Goal: Task Accomplishment & Management: Complete application form

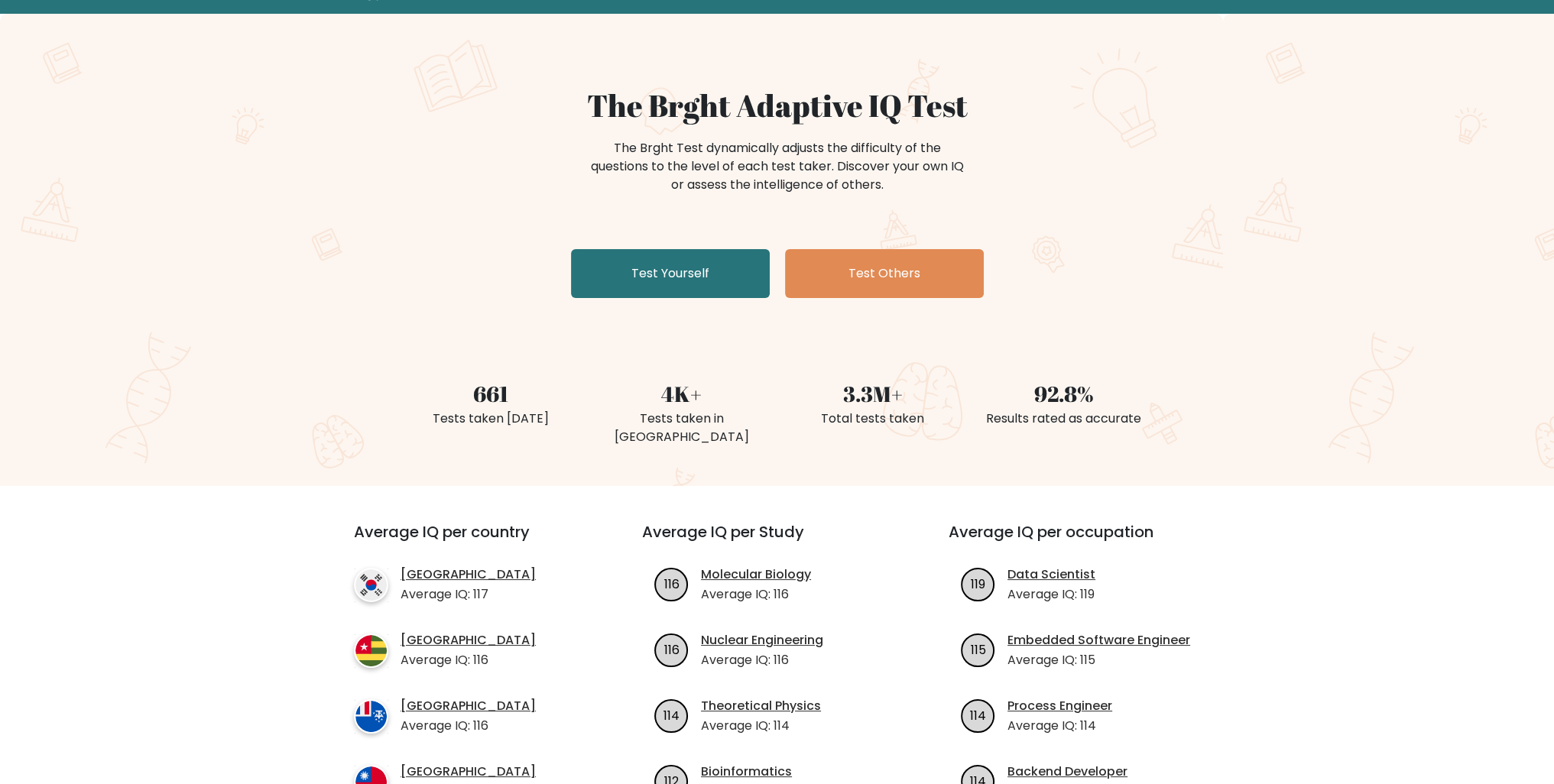
scroll to position [77, 0]
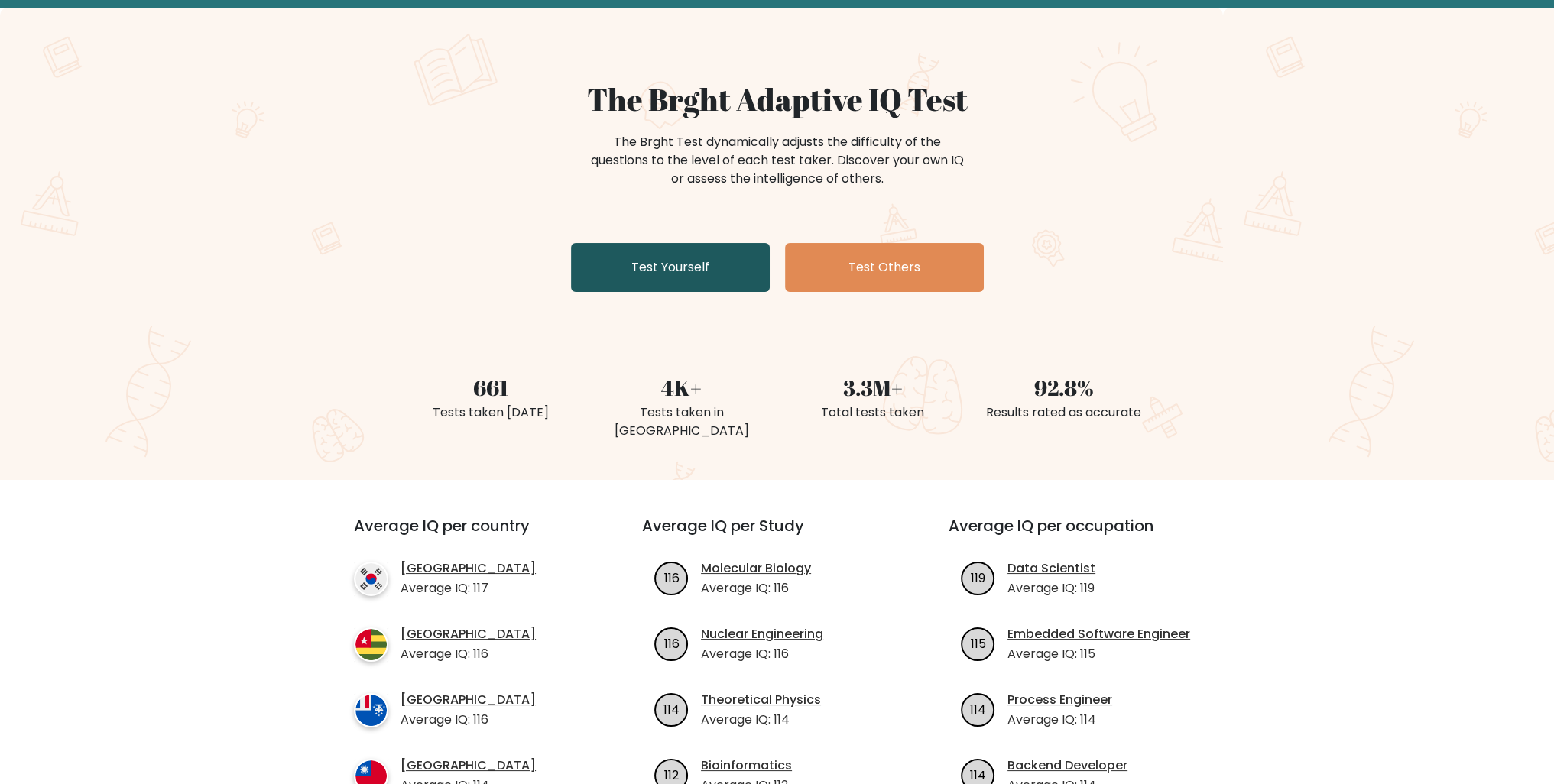
click at [642, 262] on link "Test Yourself" at bounding box center [670, 268] width 198 height 49
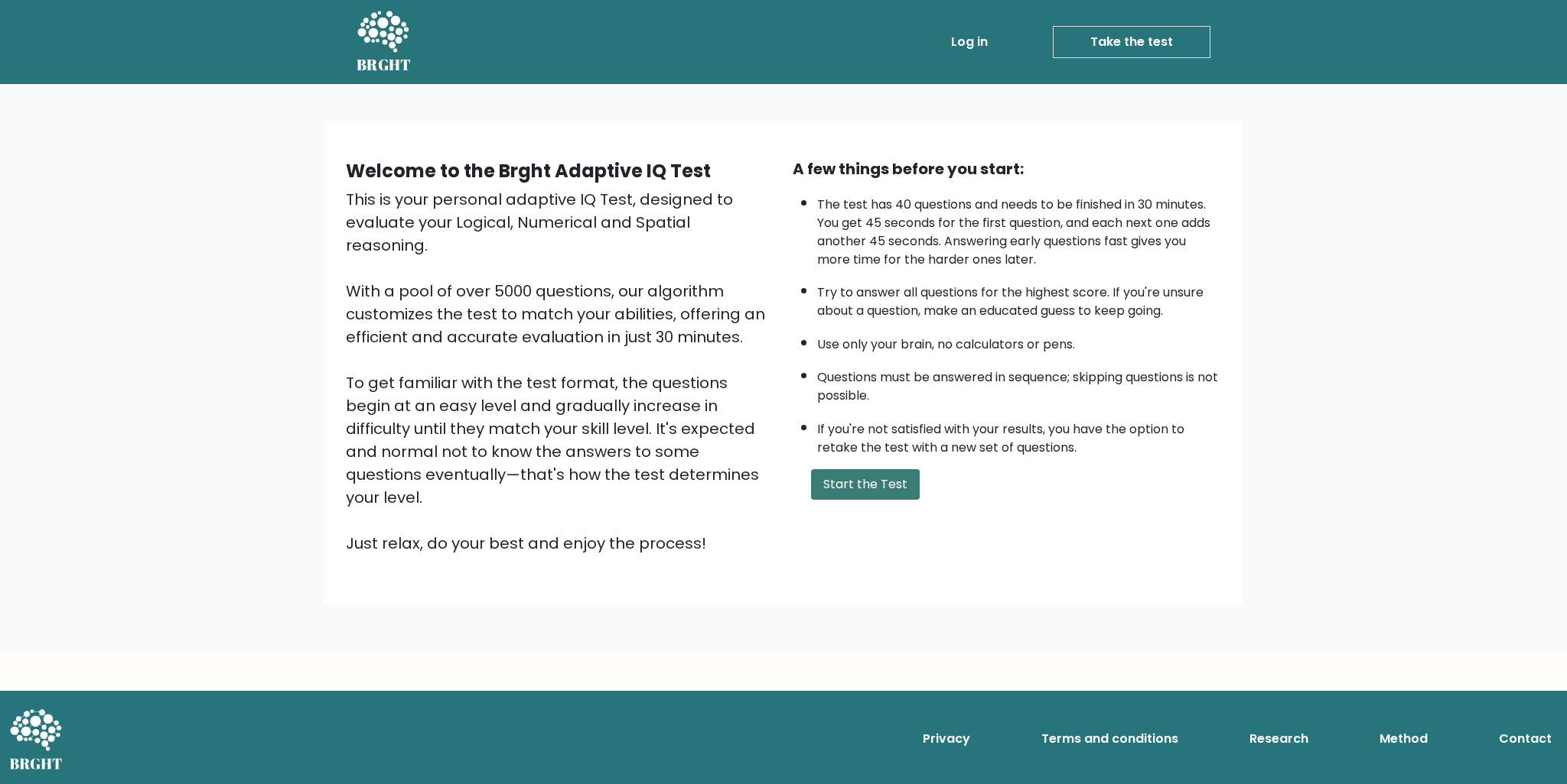
click at [877, 490] on button "Start the Test" at bounding box center [865, 485] width 109 height 31
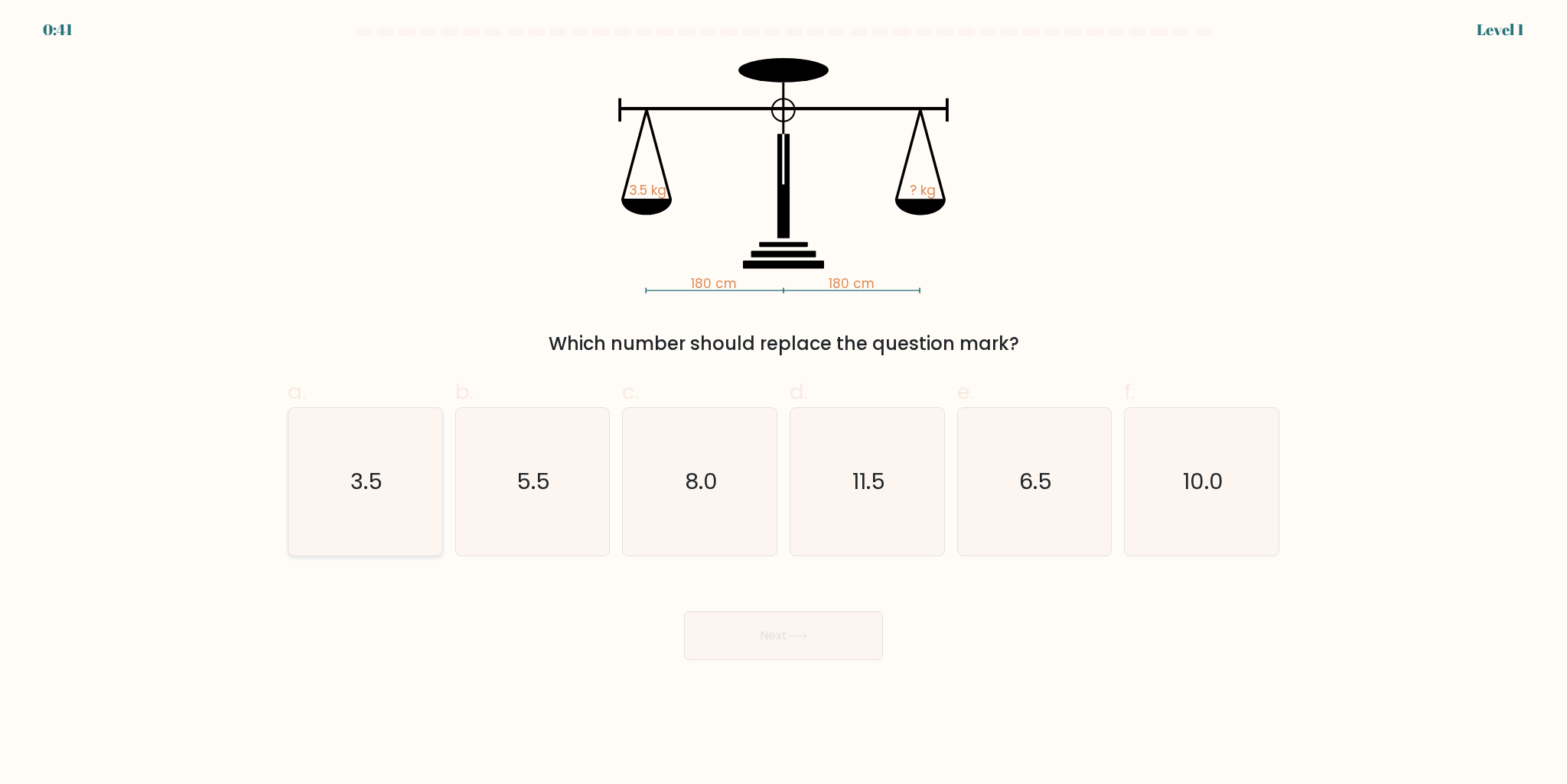
click at [337, 513] on icon "3.5" at bounding box center [365, 482] width 148 height 148
click at [784, 402] on input "a. 3.5" at bounding box center [784, 397] width 1 height 10
radio input "true"
click at [771, 652] on button "Next" at bounding box center [784, 636] width 198 height 49
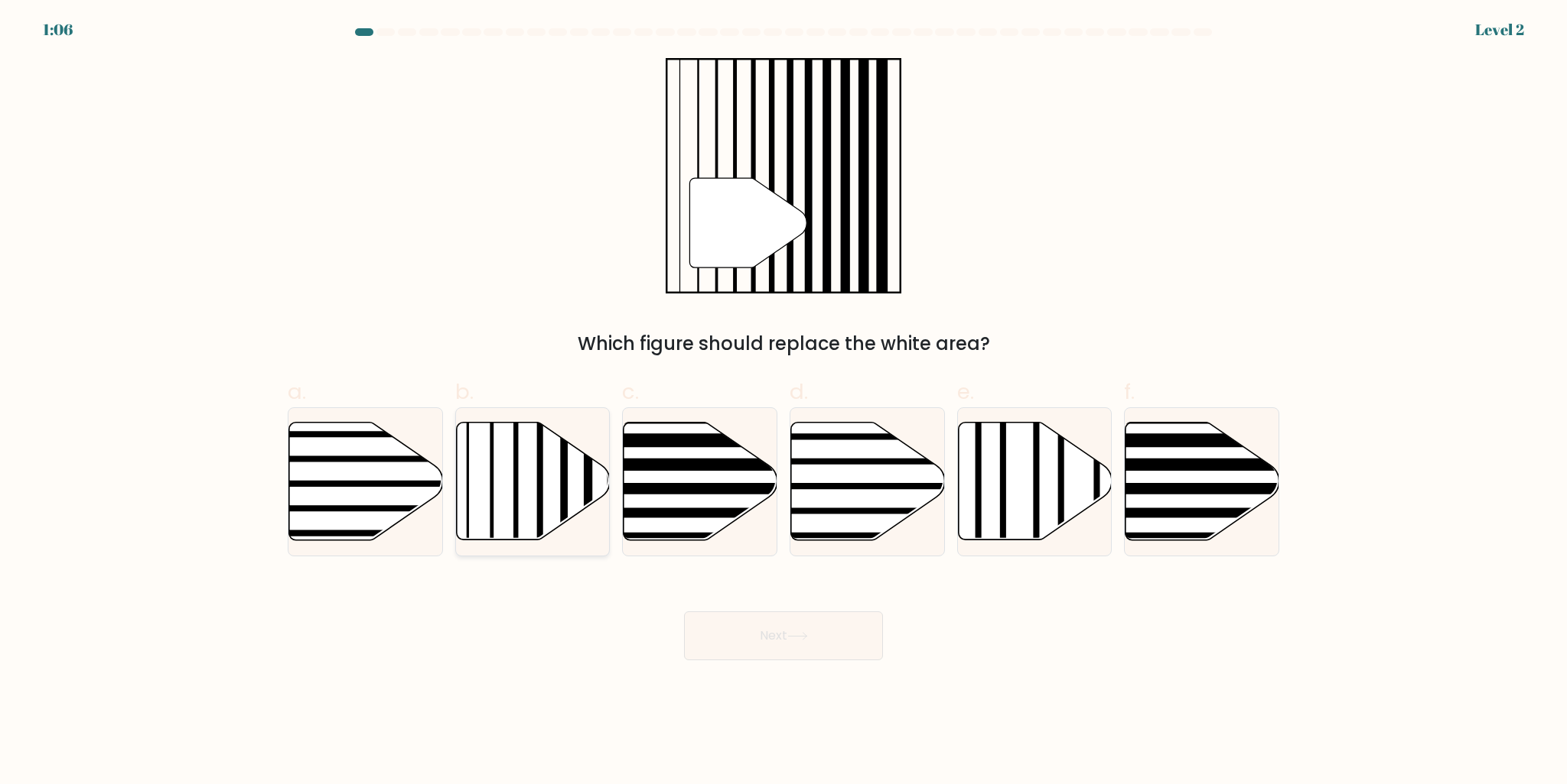
click at [507, 444] on icon at bounding box center [533, 482] width 154 height 118
click at [784, 402] on input "b." at bounding box center [784, 397] width 1 height 10
radio input "true"
click at [817, 628] on button "Next" at bounding box center [784, 636] width 198 height 49
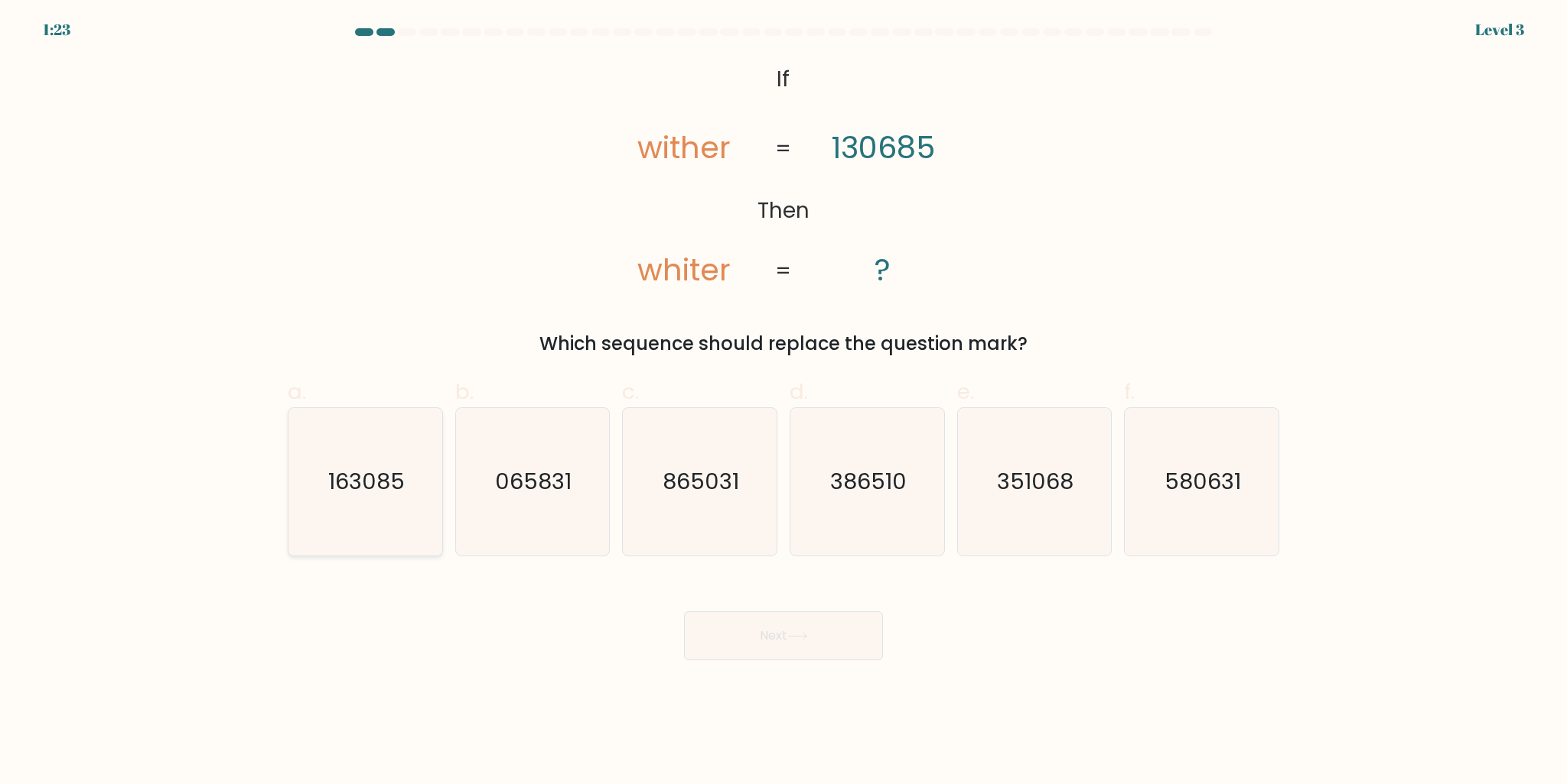
click at [355, 497] on text "163085" at bounding box center [367, 481] width 77 height 31
click at [784, 402] on input "a. 163085" at bounding box center [784, 397] width 1 height 10
radio input "true"
click at [793, 632] on button "Next" at bounding box center [784, 636] width 198 height 49
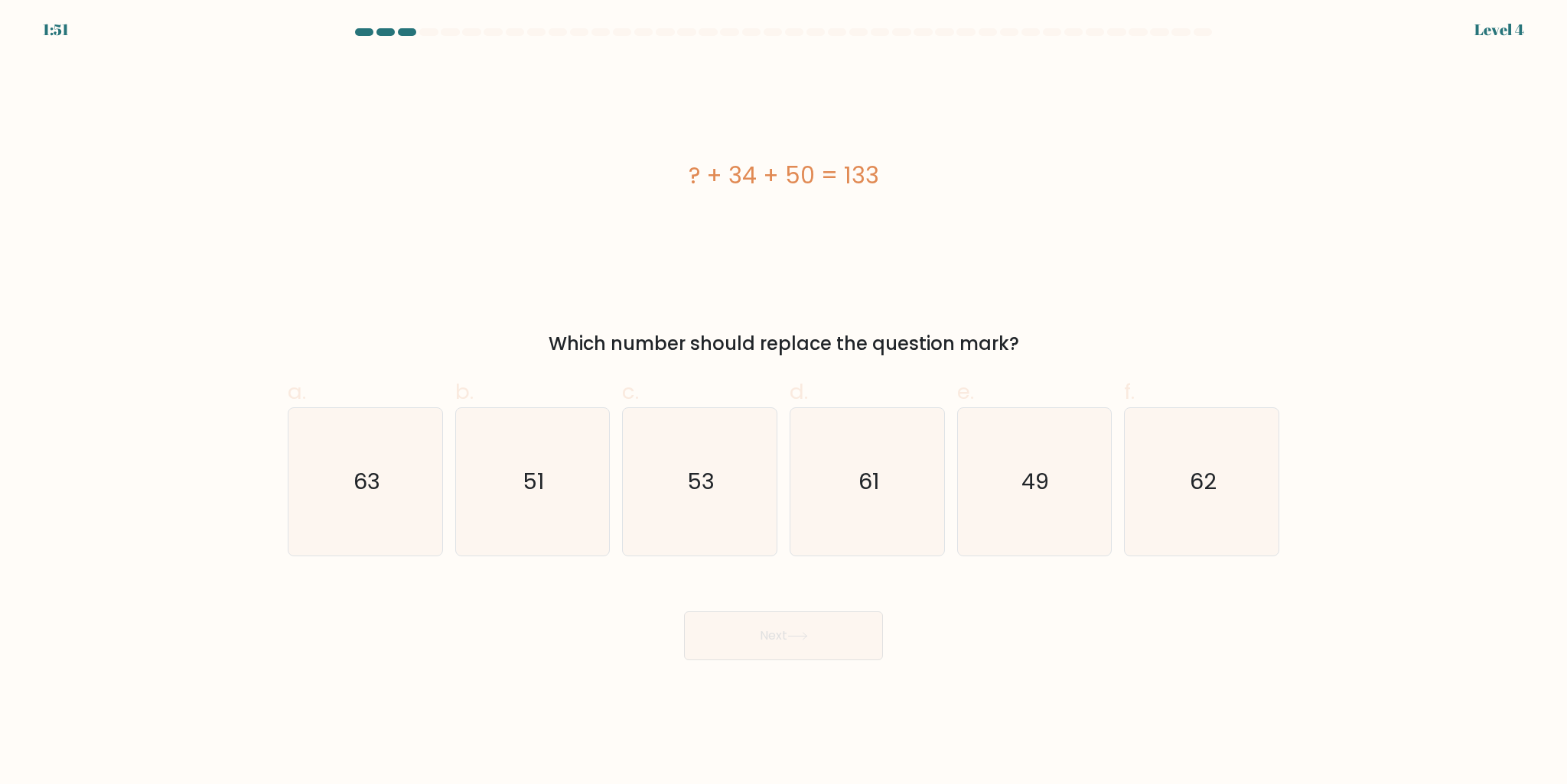
click at [560, 699] on body "1:51 Level 4 a." at bounding box center [784, 392] width 1567 height 784
click at [1028, 487] on text "49" at bounding box center [1035, 481] width 27 height 31
click at [784, 402] on input "e. 49" at bounding box center [784, 397] width 1 height 10
radio input "true"
click at [825, 628] on button "Next" at bounding box center [784, 636] width 198 height 49
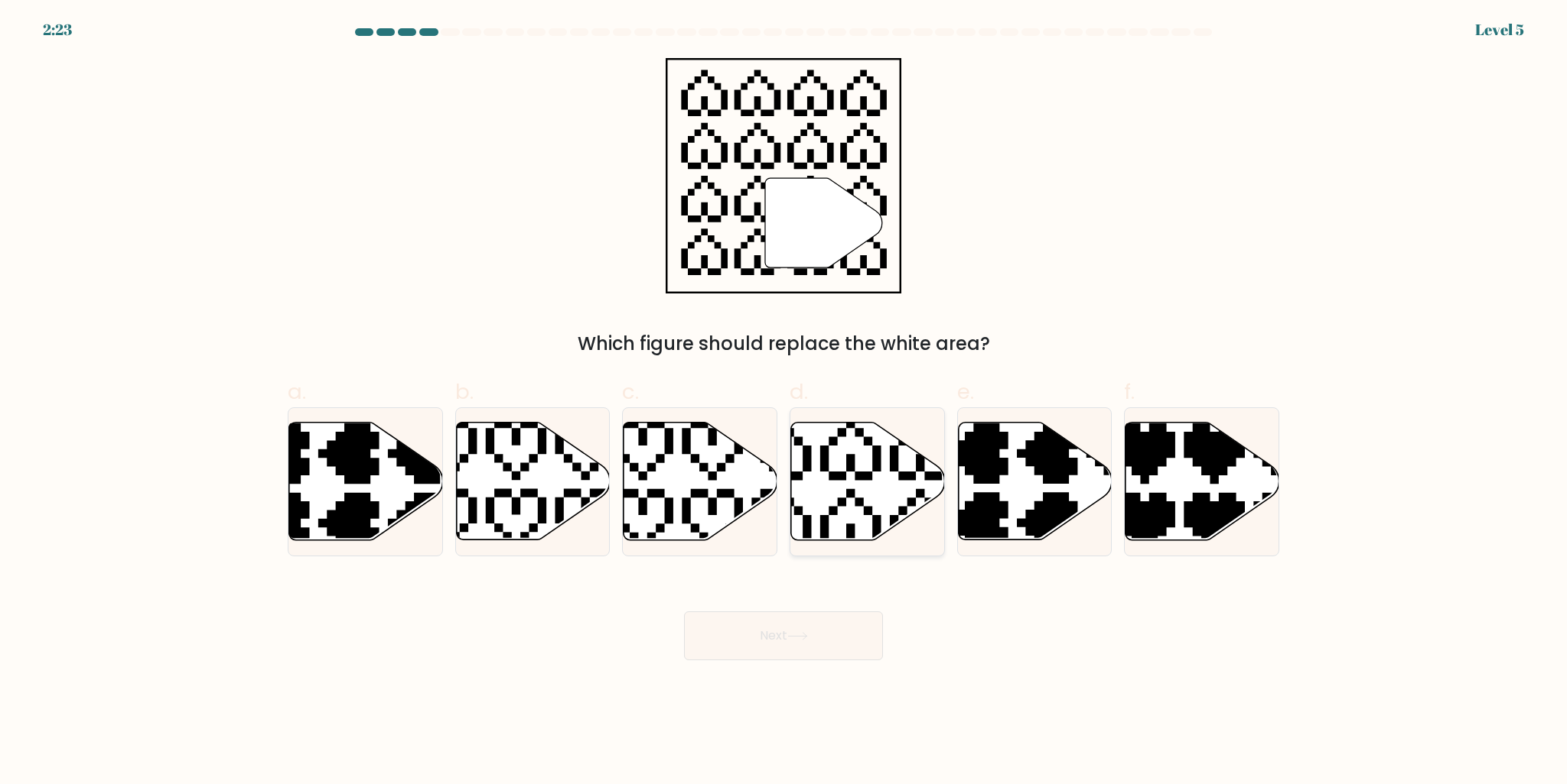
click at [872, 512] on icon at bounding box center [815, 415] width 270 height 269
click at [784, 402] on input "d." at bounding box center [784, 397] width 1 height 10
radio input "true"
click at [811, 661] on body "2:22 Level 5" at bounding box center [784, 392] width 1567 height 784
click at [743, 622] on button "Next" at bounding box center [784, 636] width 198 height 49
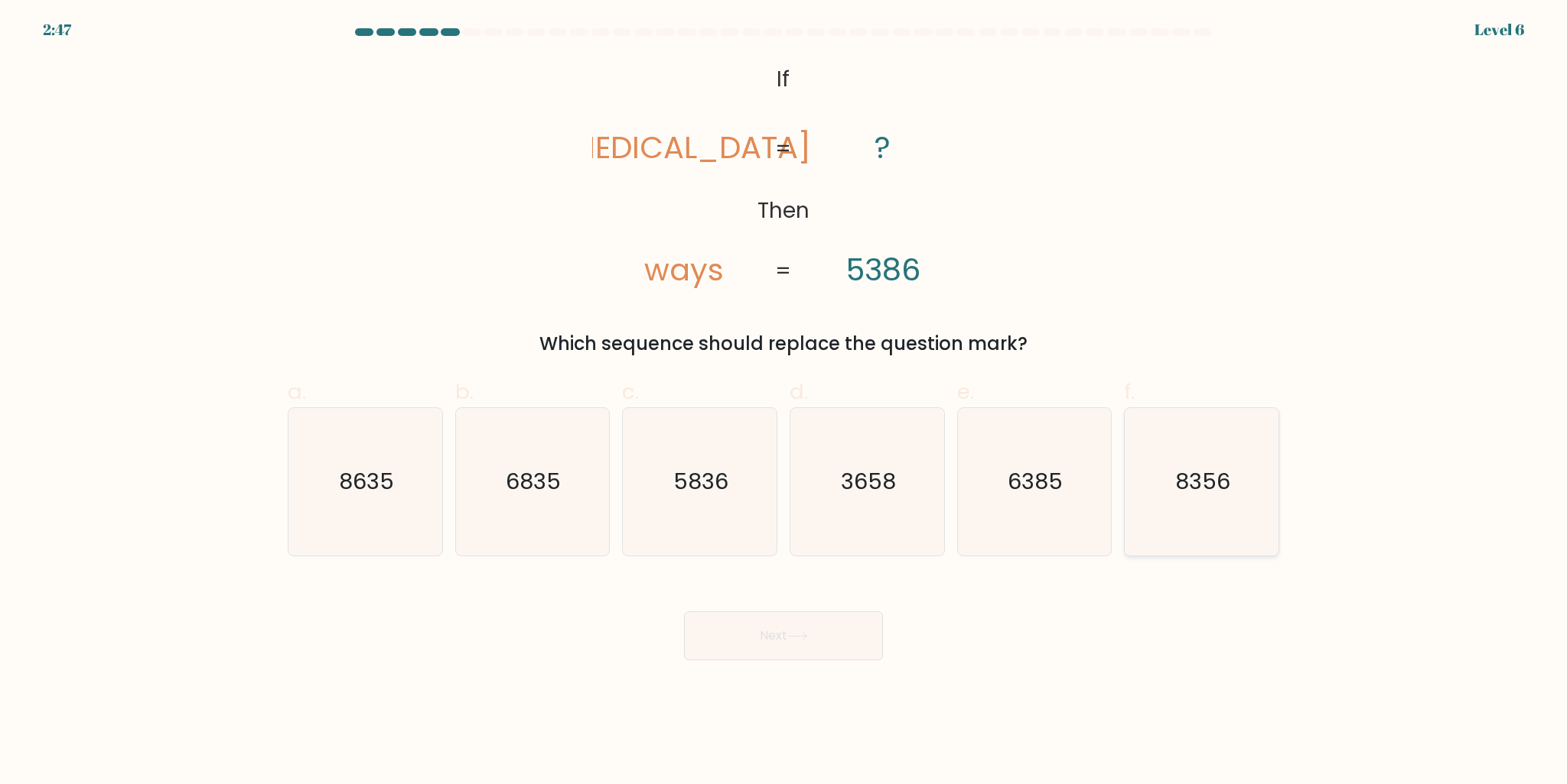
click at [1231, 469] on icon "8356" at bounding box center [1201, 482] width 148 height 148
click at [784, 402] on input "f. 8356" at bounding box center [784, 397] width 1 height 10
radio input "true"
click at [849, 651] on button "Next" at bounding box center [784, 636] width 198 height 49
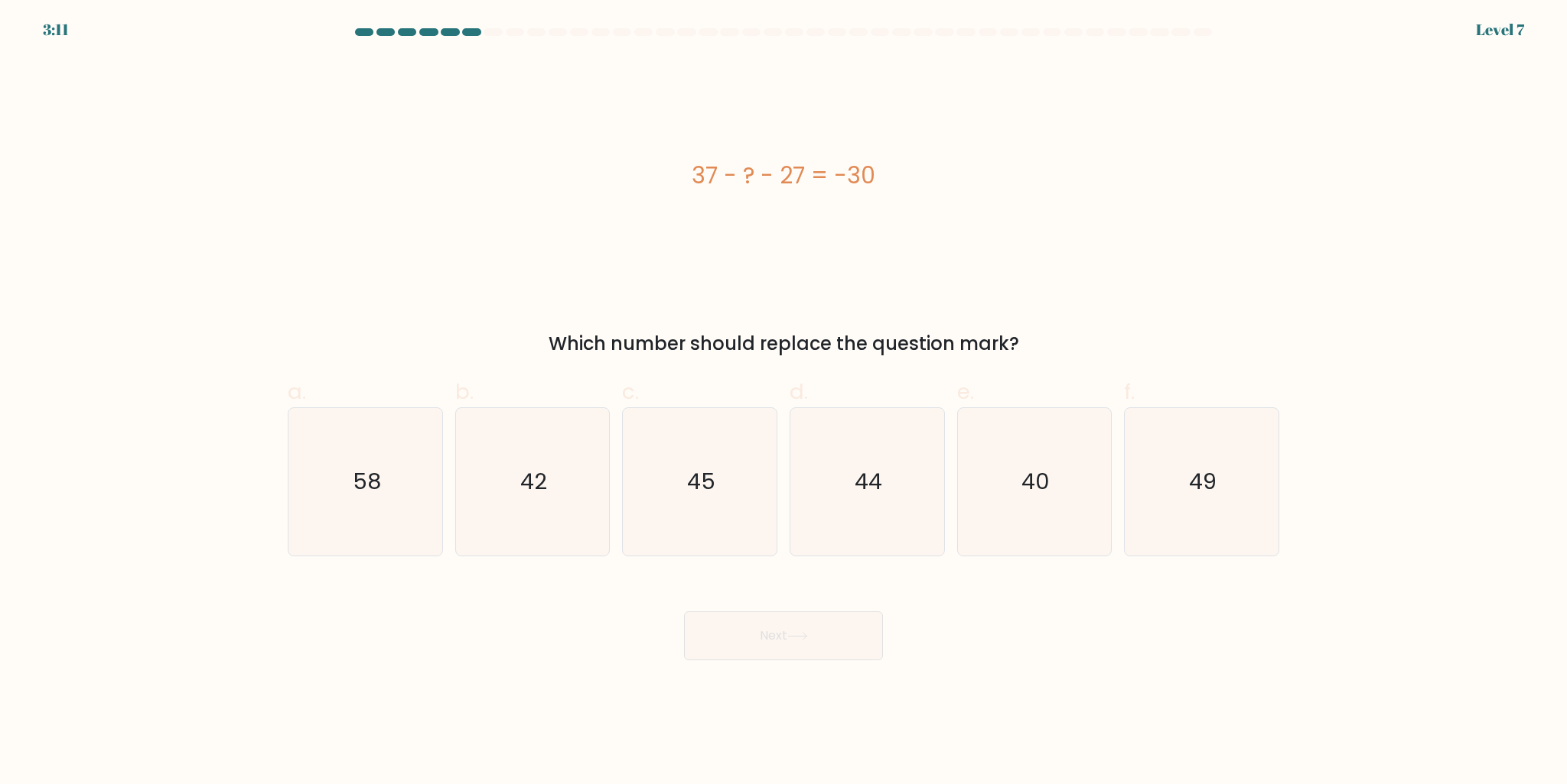
click at [414, 254] on div "37 - ? - 27 = -30" at bounding box center [783, 176] width 991 height 236
click at [1048, 496] on text "40" at bounding box center [1035, 481] width 28 height 31
click at [784, 402] on input "e. 40" at bounding box center [784, 397] width 1 height 10
radio input "true"
click at [793, 633] on icon at bounding box center [798, 636] width 21 height 8
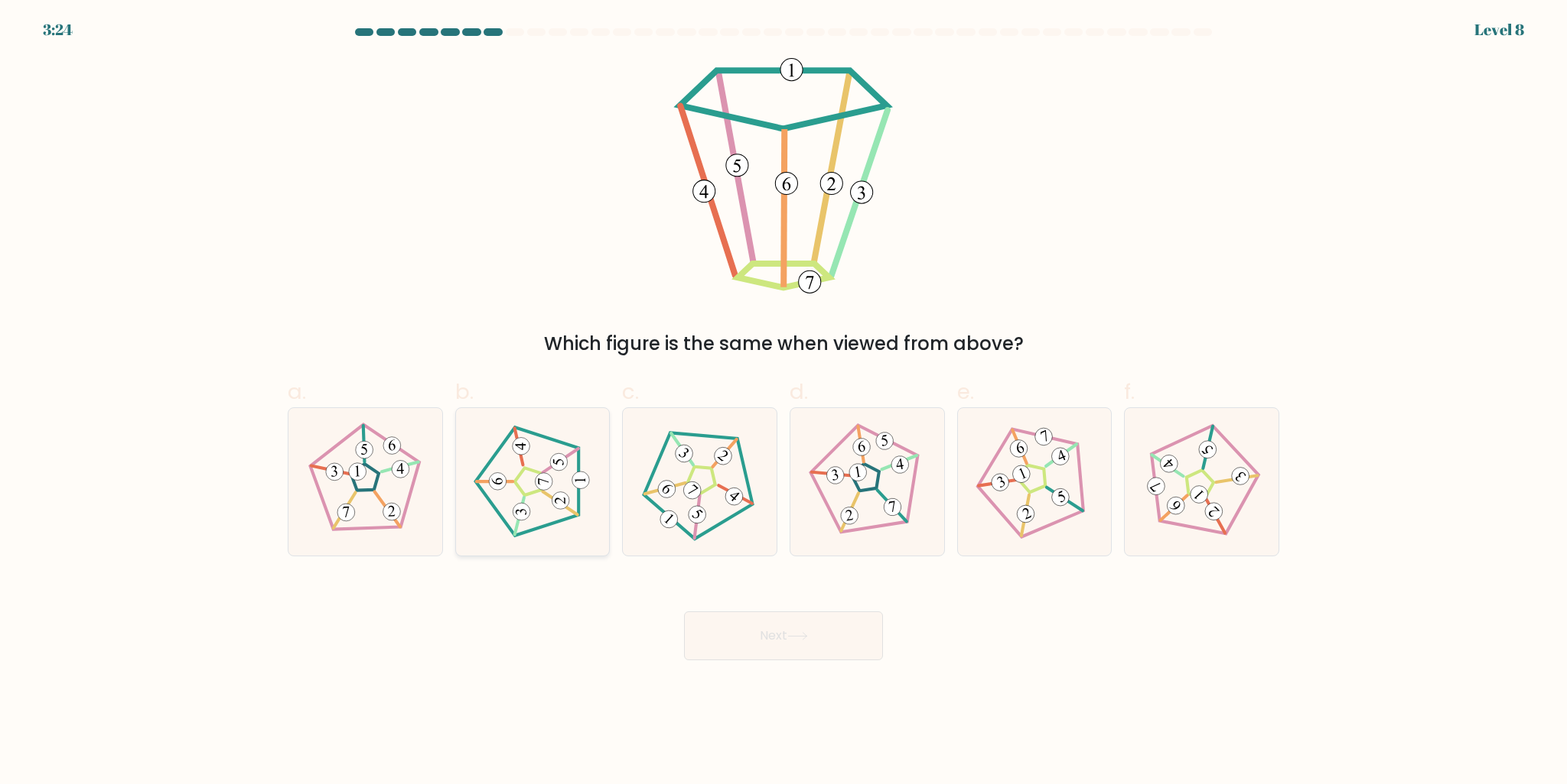
click at [582, 513] on icon at bounding box center [533, 482] width 118 height 118
click at [784, 402] on input "b." at bounding box center [784, 397] width 1 height 10
radio input "true"
click at [826, 647] on button "Next" at bounding box center [784, 636] width 198 height 49
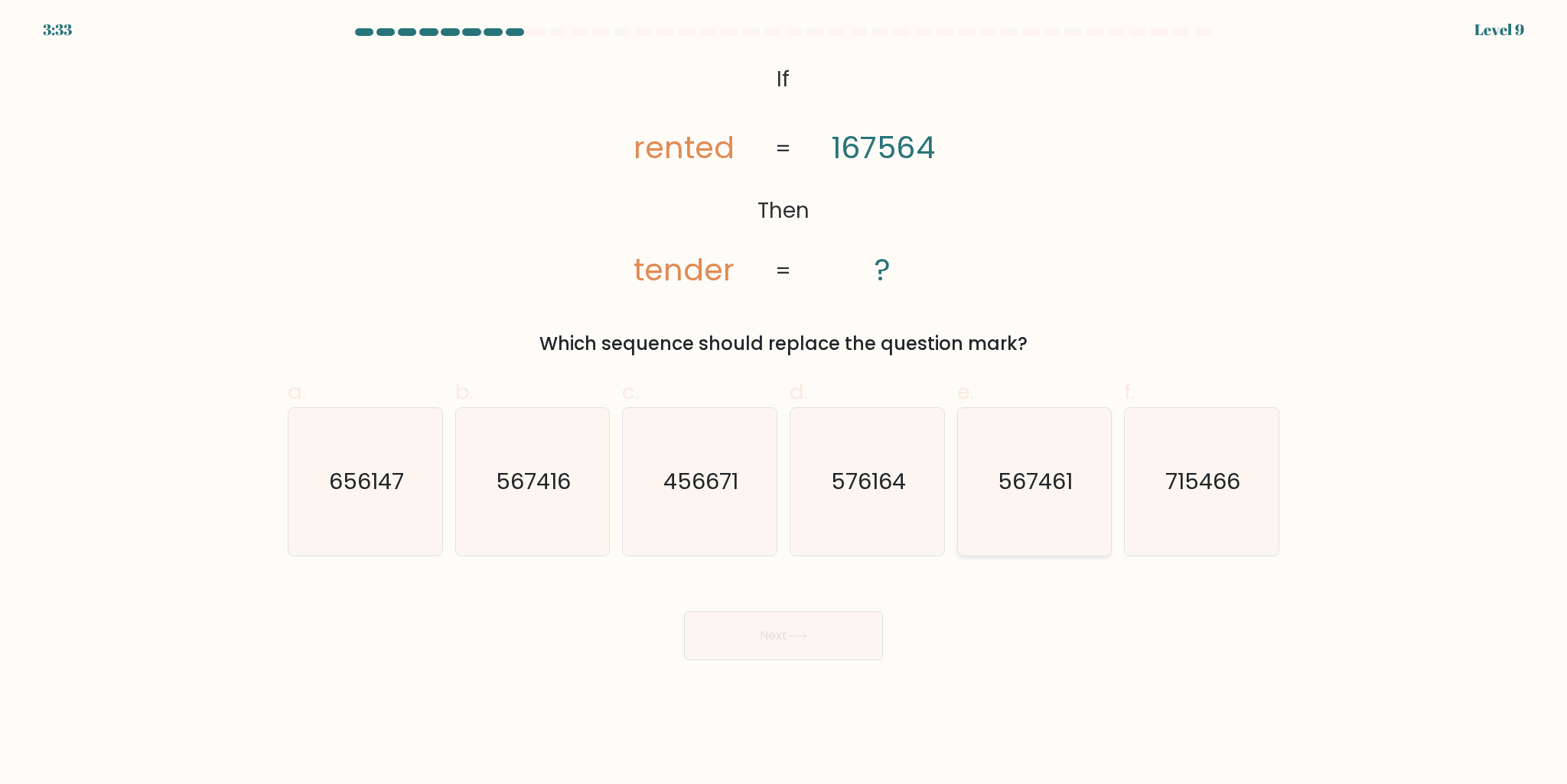
click at [1030, 504] on icon "567461" at bounding box center [1034, 482] width 148 height 148
click at [784, 402] on input "e. 567461" at bounding box center [784, 397] width 1 height 10
radio input "true"
click at [829, 628] on button "Next" at bounding box center [784, 636] width 198 height 49
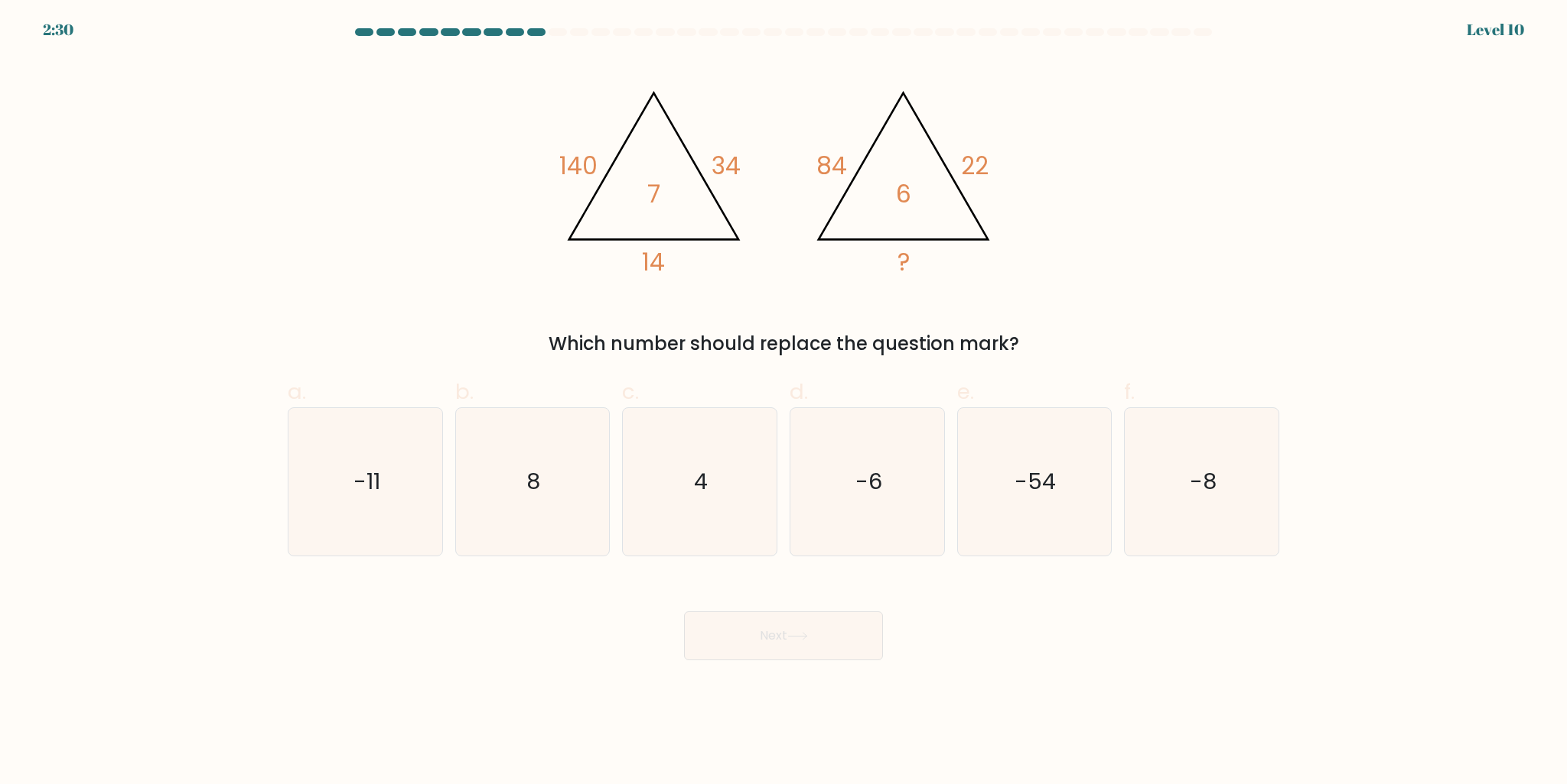
click at [964, 644] on div "Next" at bounding box center [783, 617] width 1010 height 86
click at [846, 510] on icon "-6" at bounding box center [867, 482] width 148 height 148
click at [784, 402] on input "d. -6" at bounding box center [784, 397] width 1 height 10
radio input "true"
click at [827, 637] on button "Next" at bounding box center [784, 636] width 198 height 49
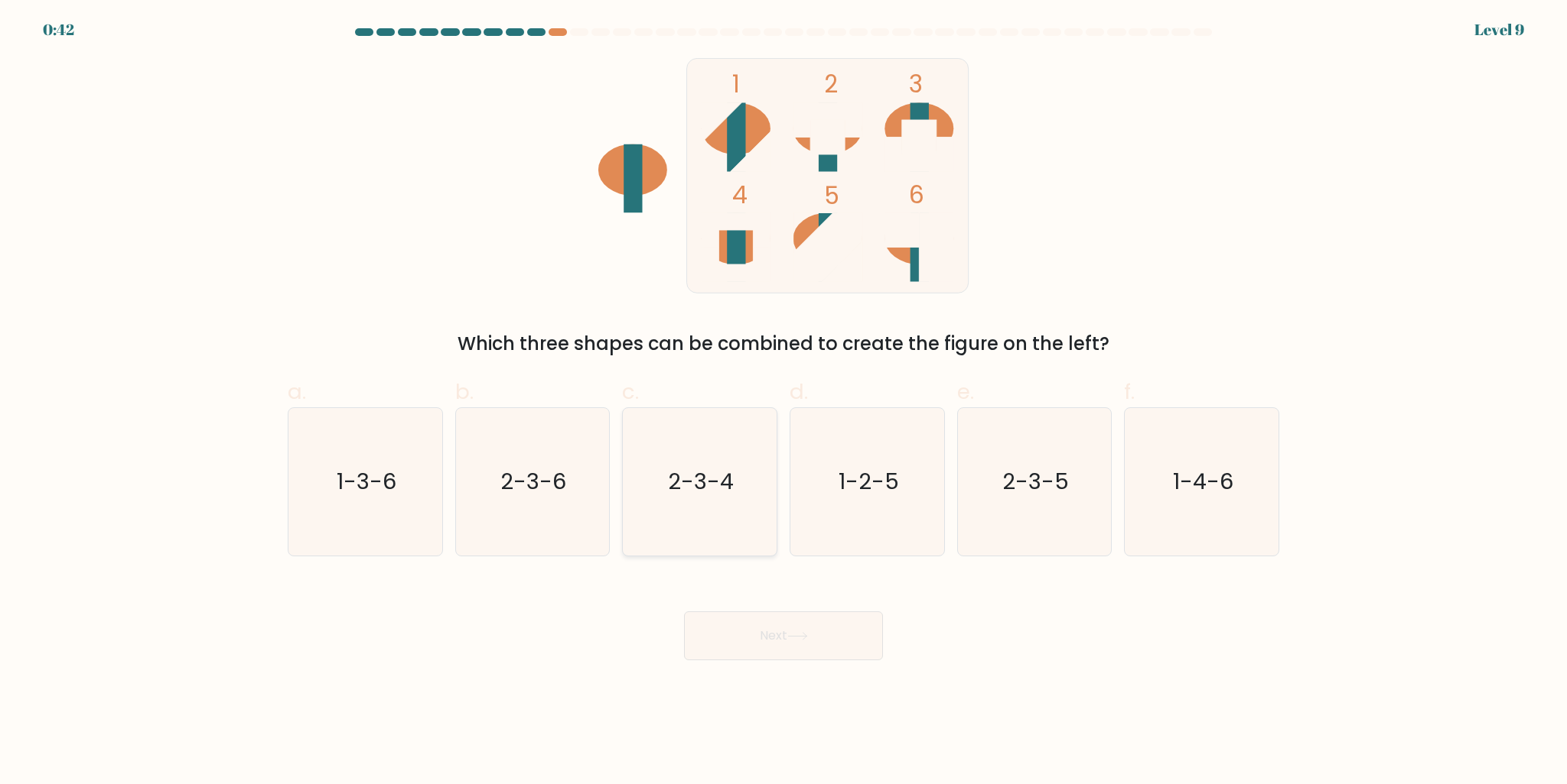
click at [681, 503] on icon "2-3-4" at bounding box center [699, 482] width 148 height 148
click at [784, 402] on input "c. 2-3-4" at bounding box center [784, 397] width 1 height 10
radio input "true"
click at [755, 617] on button "Next" at bounding box center [784, 636] width 198 height 49
